Goal: Complete application form: Complete application form

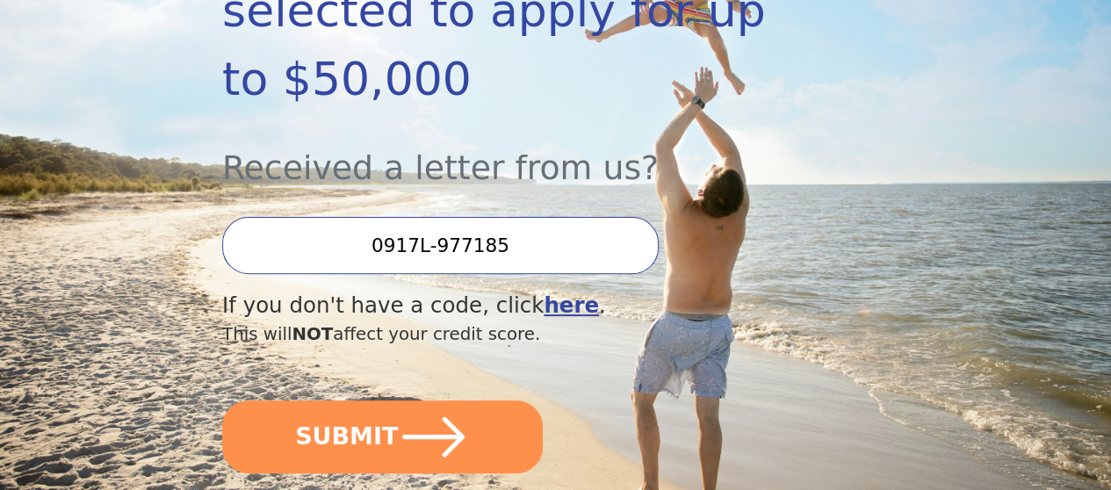
scroll to position [432, 0]
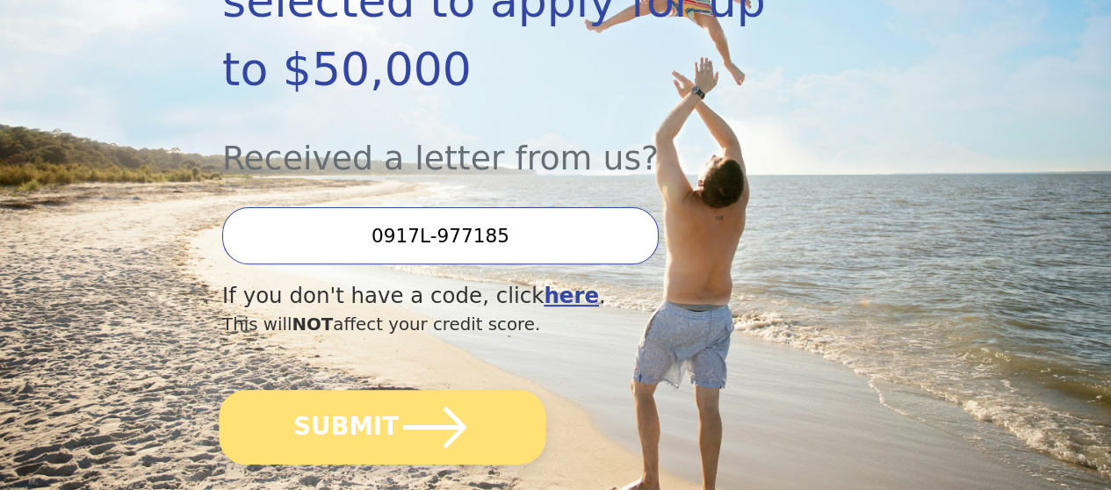
click at [383, 451] on button "SUBMIT" at bounding box center [382, 427] width 327 height 75
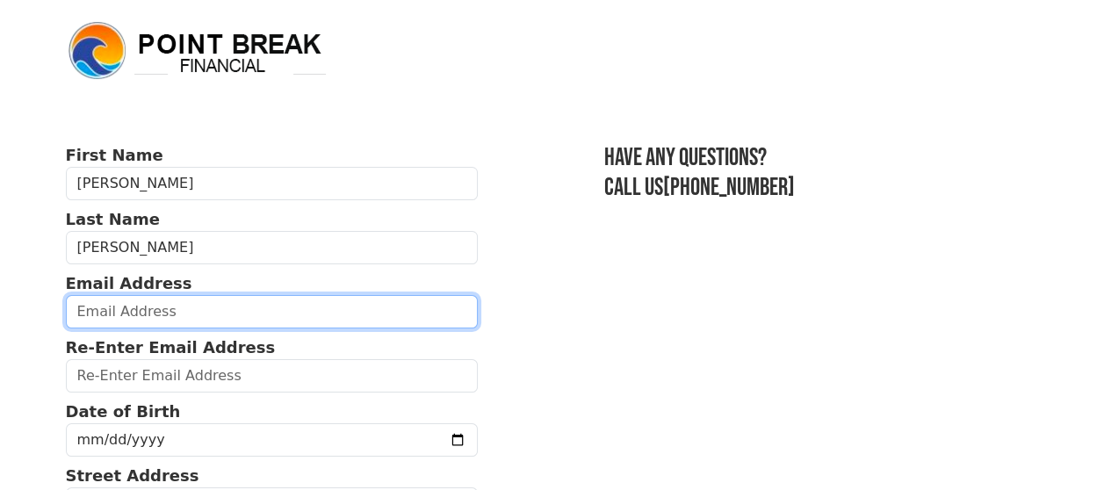
click at [93, 313] on input "email" at bounding box center [272, 311] width 413 height 33
type input "kmklemens22@gmail.com"
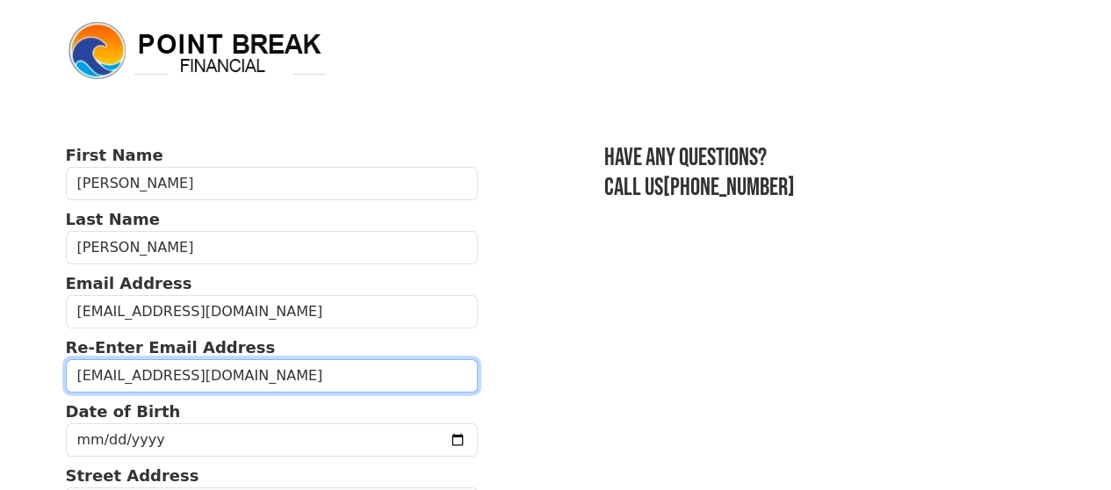
type input "kmklemens22@gmail.com"
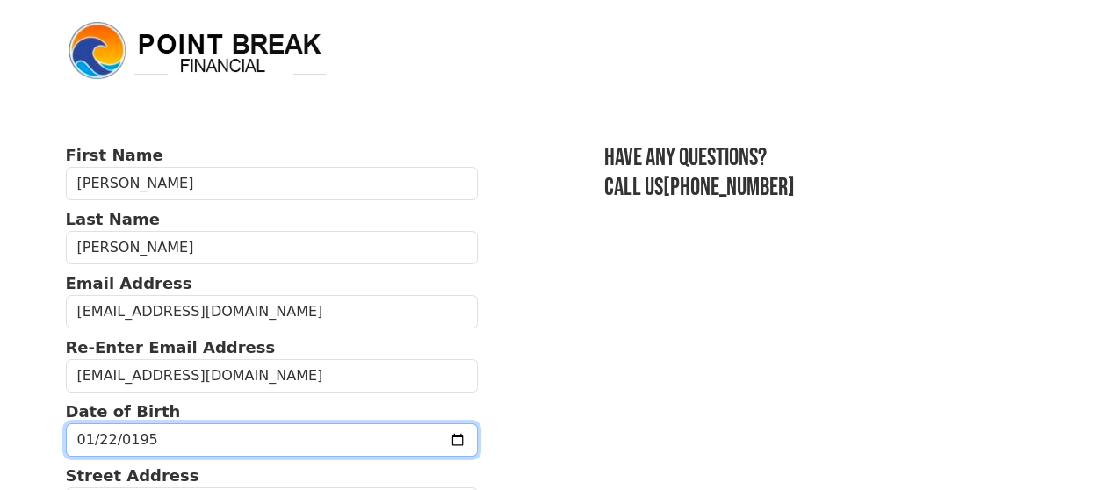
type input "1959-01-22"
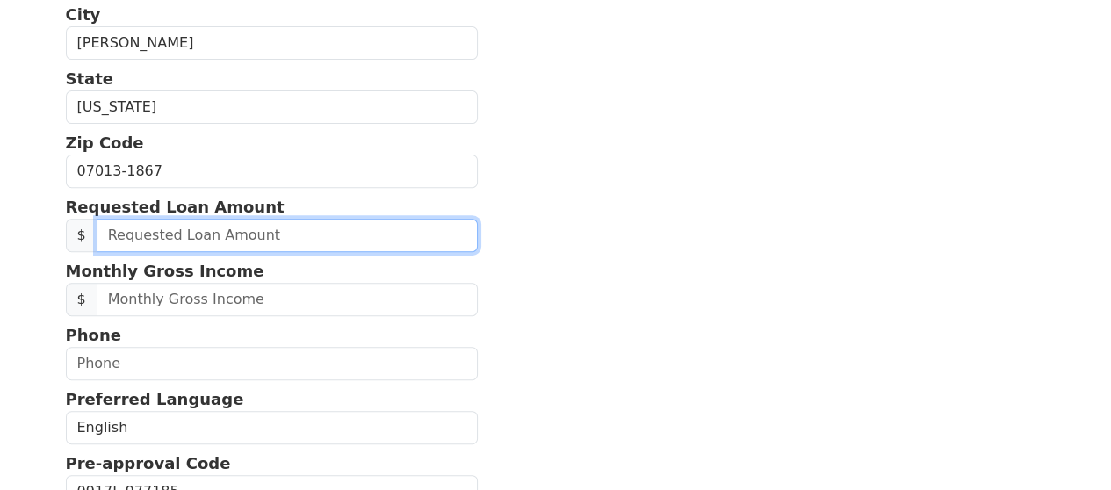
scroll to position [538, 0]
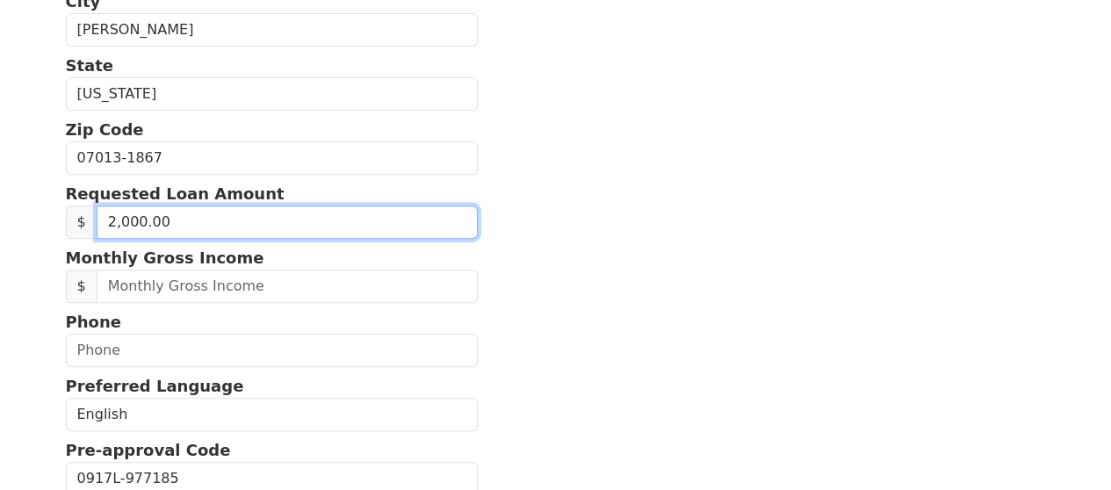
type input "20,000.00"
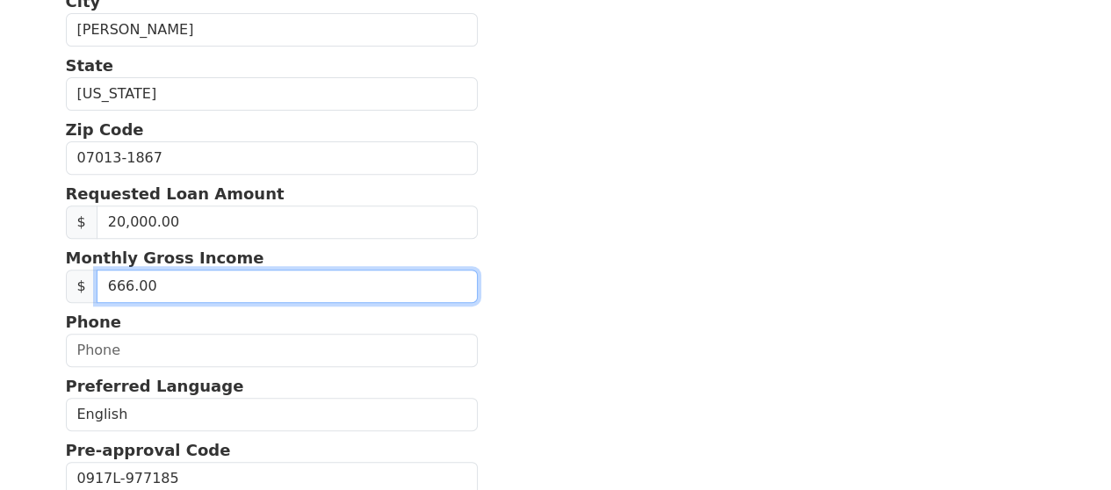
type input "6,666.00"
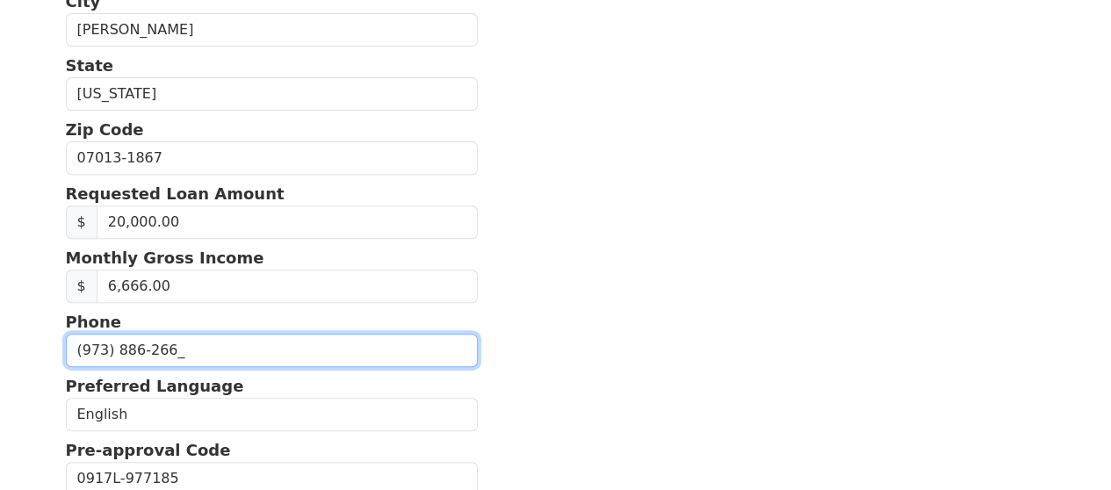
type input "(973) 886-2661"
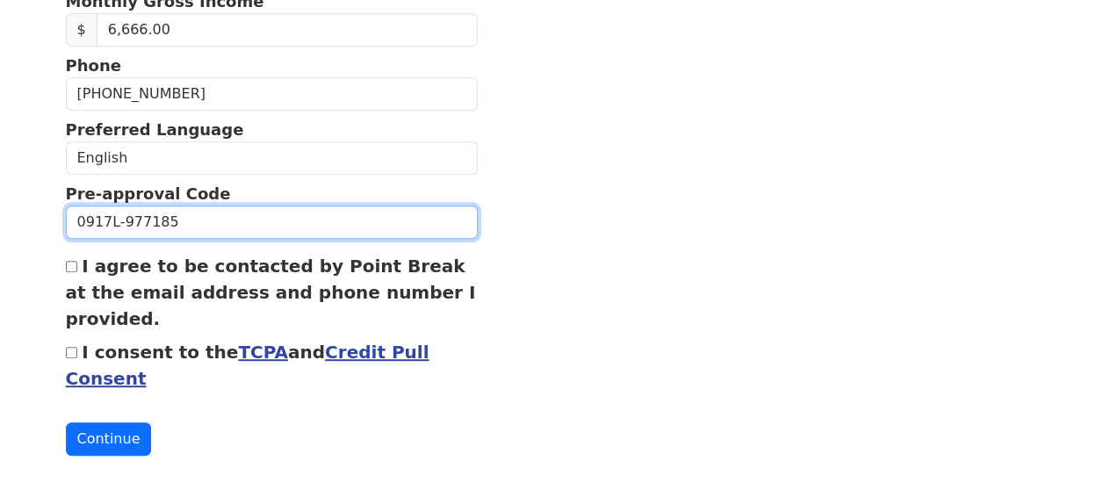
scroll to position [805, 0]
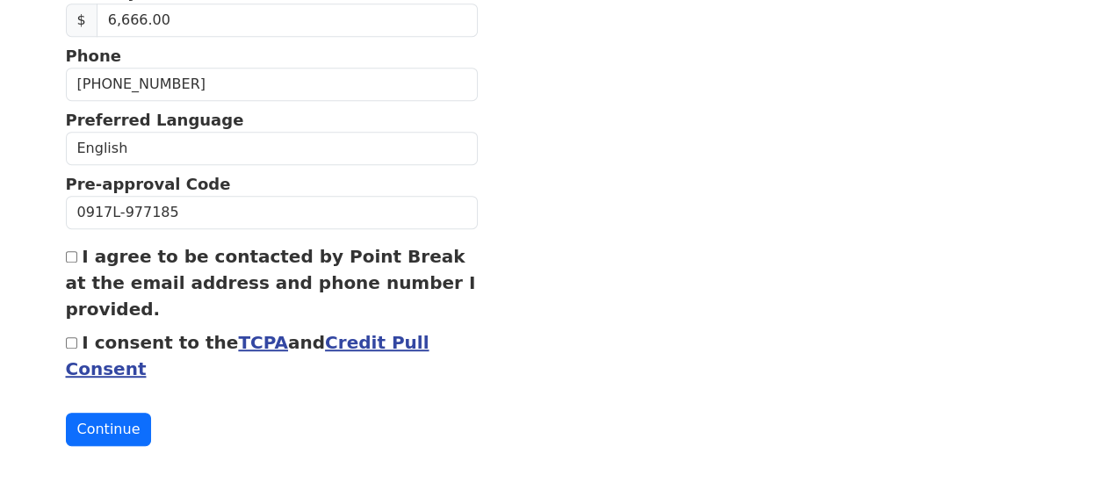
click at [74, 263] on input "I agree to be contacted by Point Break at the email address and phone number I …" at bounding box center [71, 256] width 11 height 11
checkbox input "true"
click at [70, 349] on input "I consent to the TCPA and Credit Pull Consent" at bounding box center [71, 342] width 11 height 11
checkbox input "true"
click at [96, 446] on button "Continue" at bounding box center [109, 429] width 86 height 33
